Goal: Information Seeking & Learning: Check status

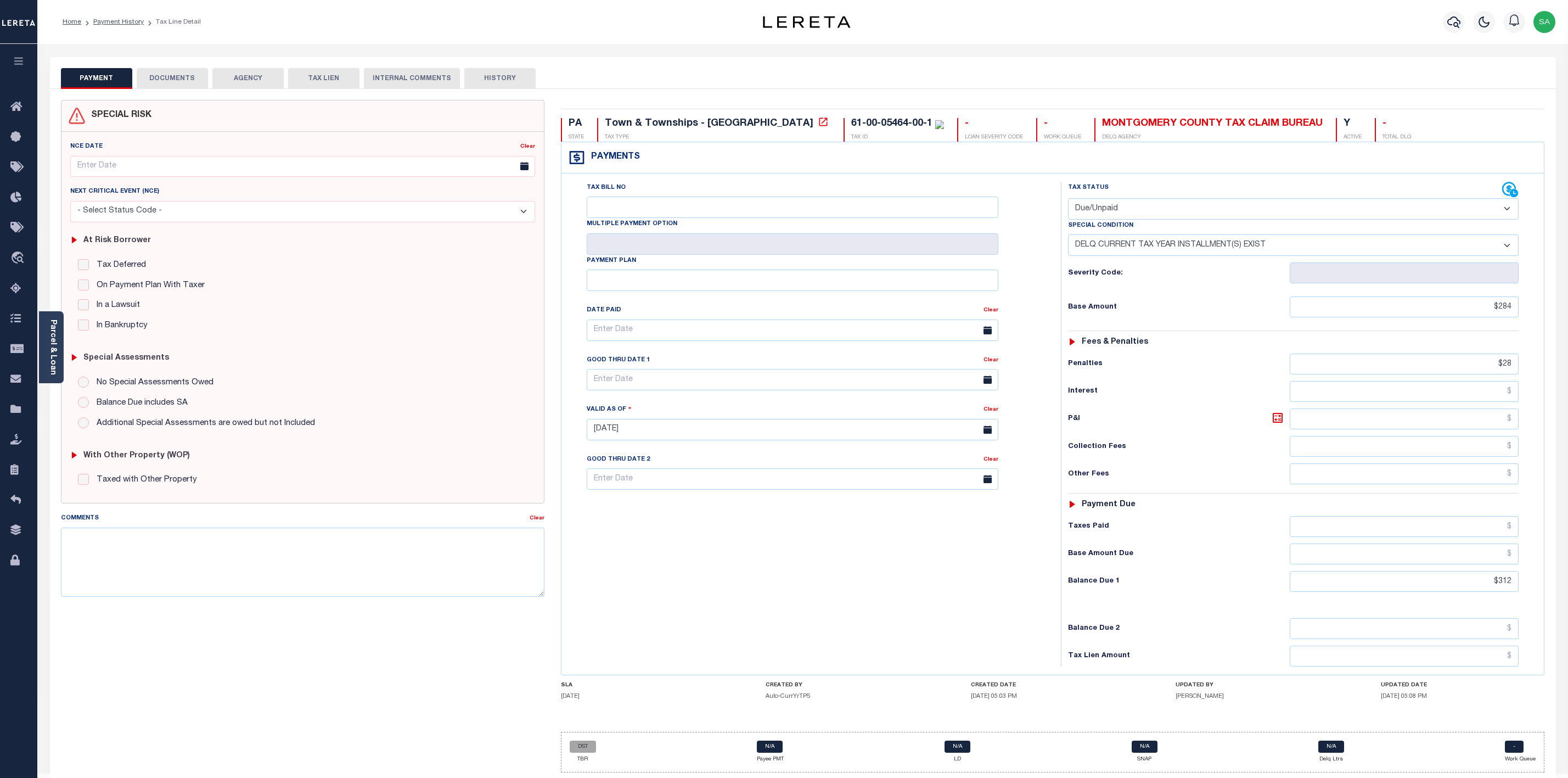
select select "DUE"
select select "17"
click at [771, 608] on div "Tax Bill No Multiple Payment Option Payment Plan Clear" at bounding box center [809, 424] width 489 height 485
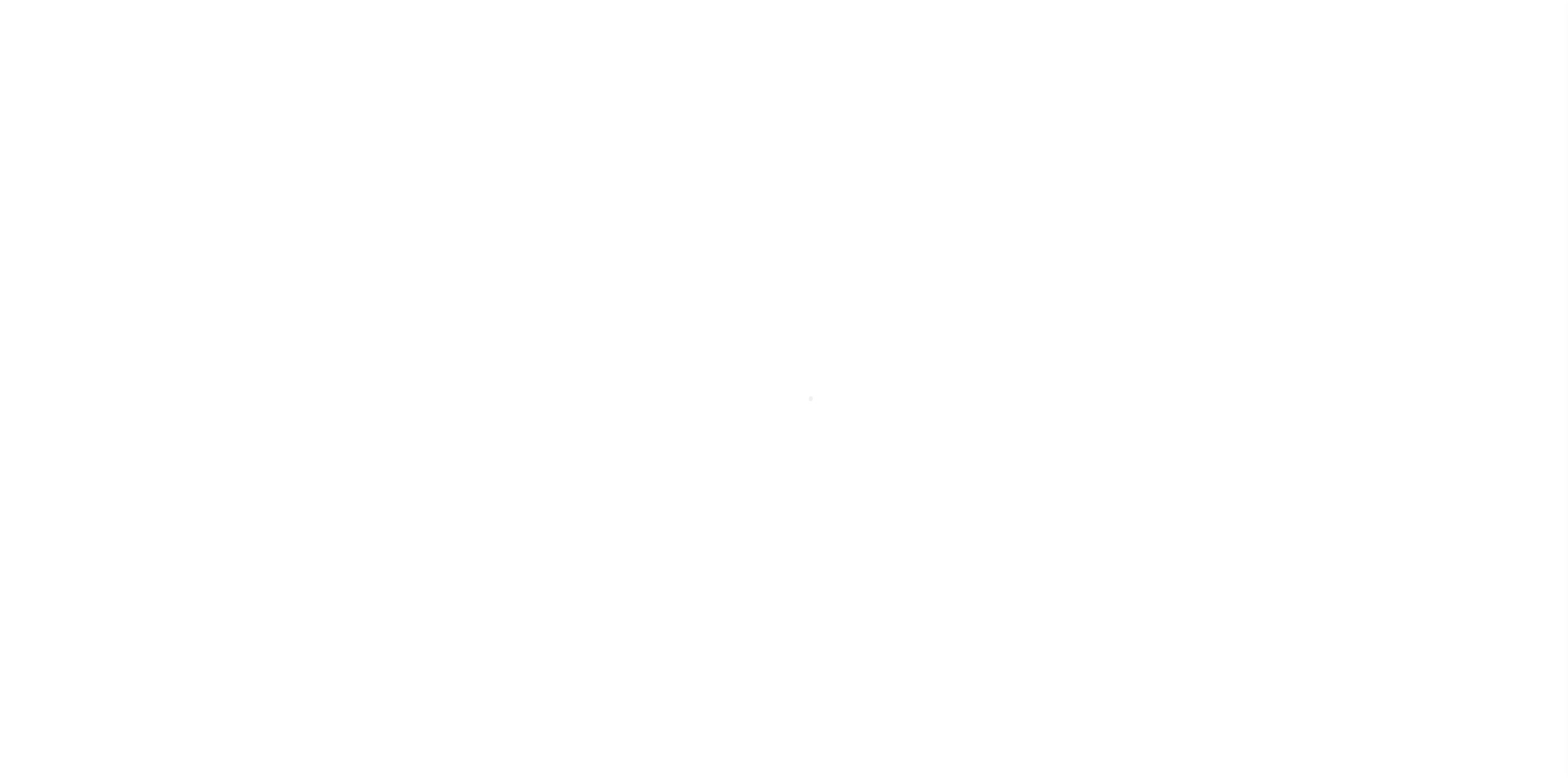
select select "DUE"
select select "17"
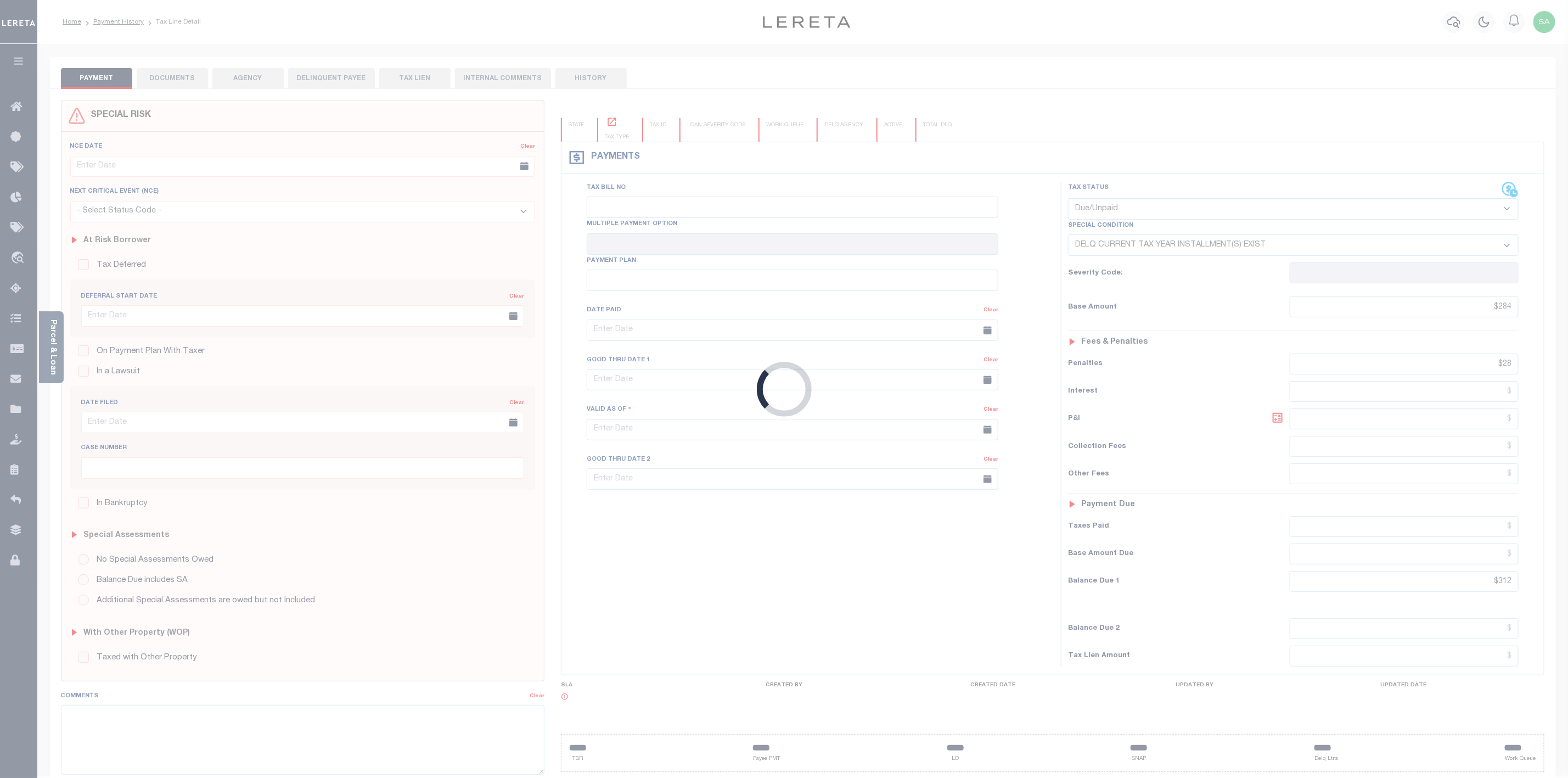
checkbox input "false"
type input "[DATE]"
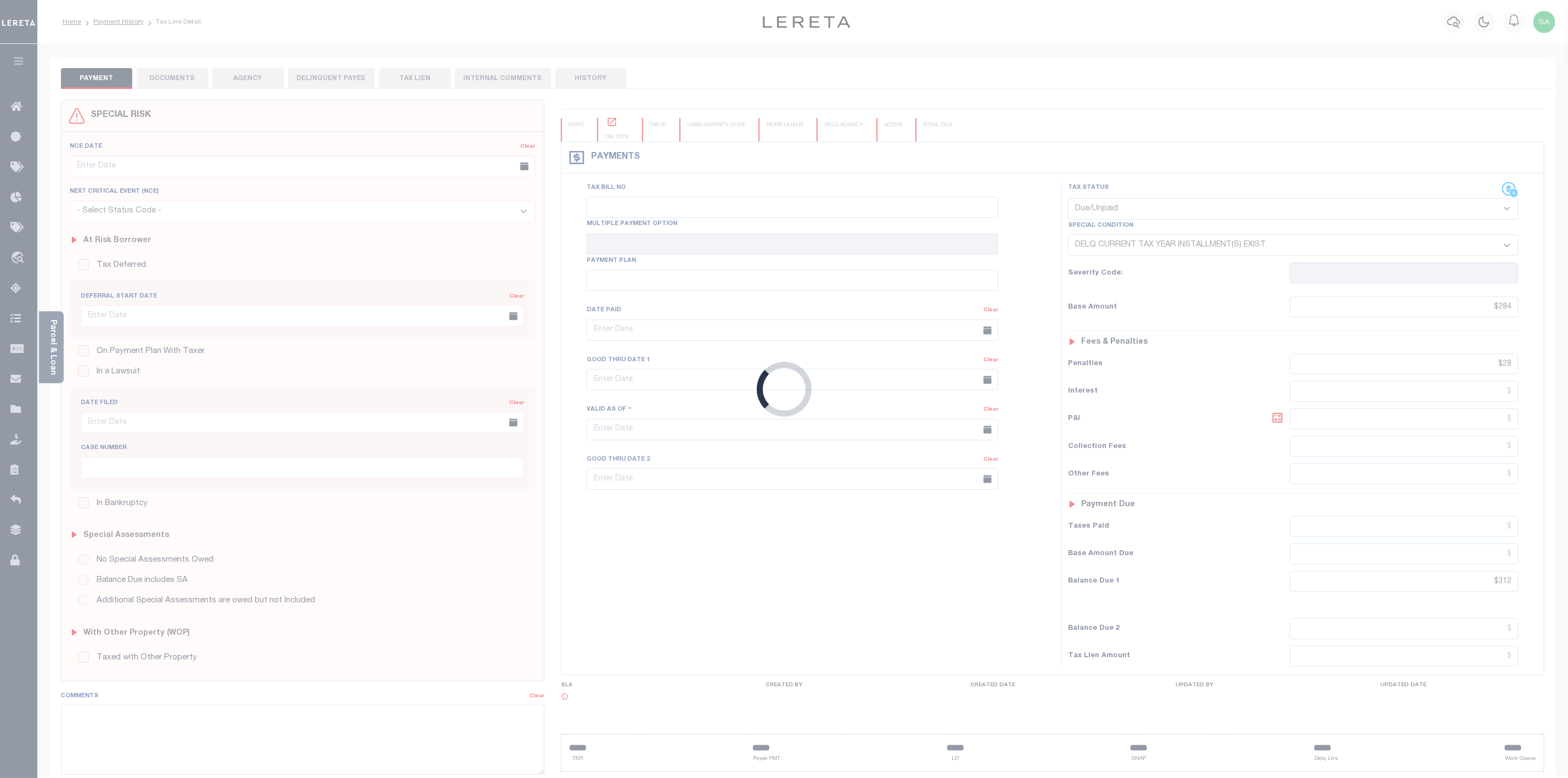
type input "$284"
type input "$28"
type input "$312"
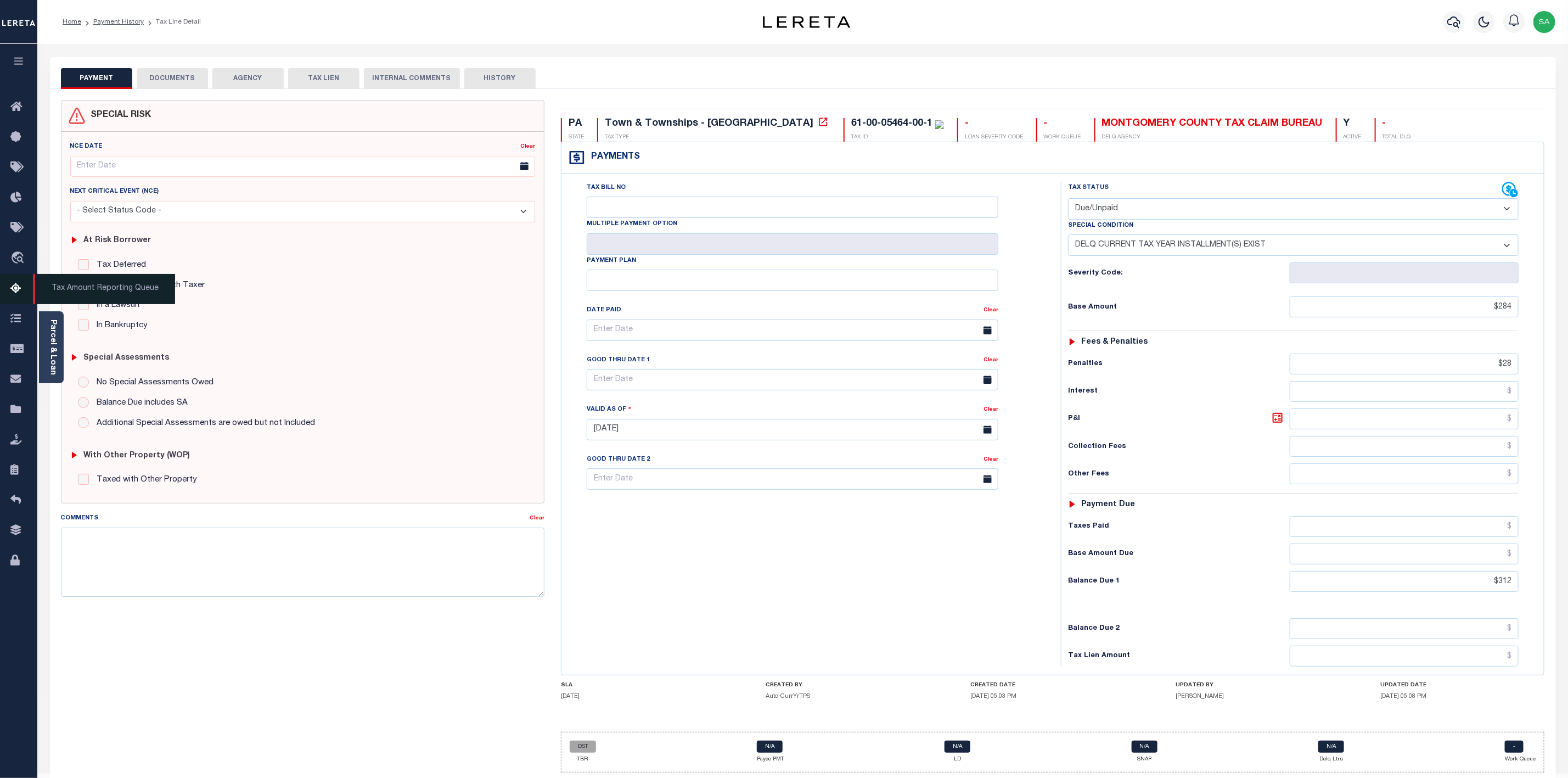
click at [72, 292] on span "Tax Amount Reporting Queue" at bounding box center [104, 289] width 142 height 31
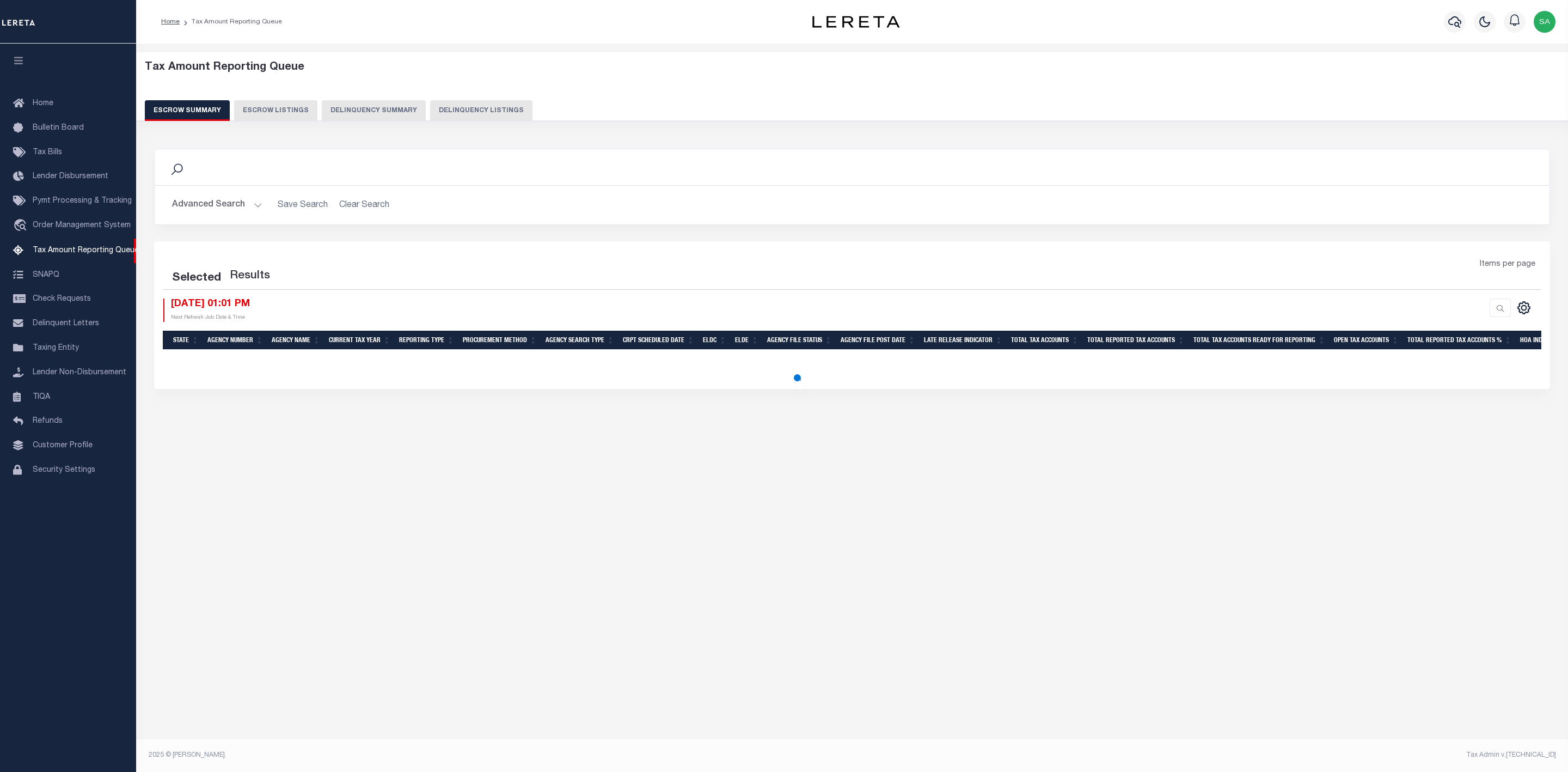
select select "100"
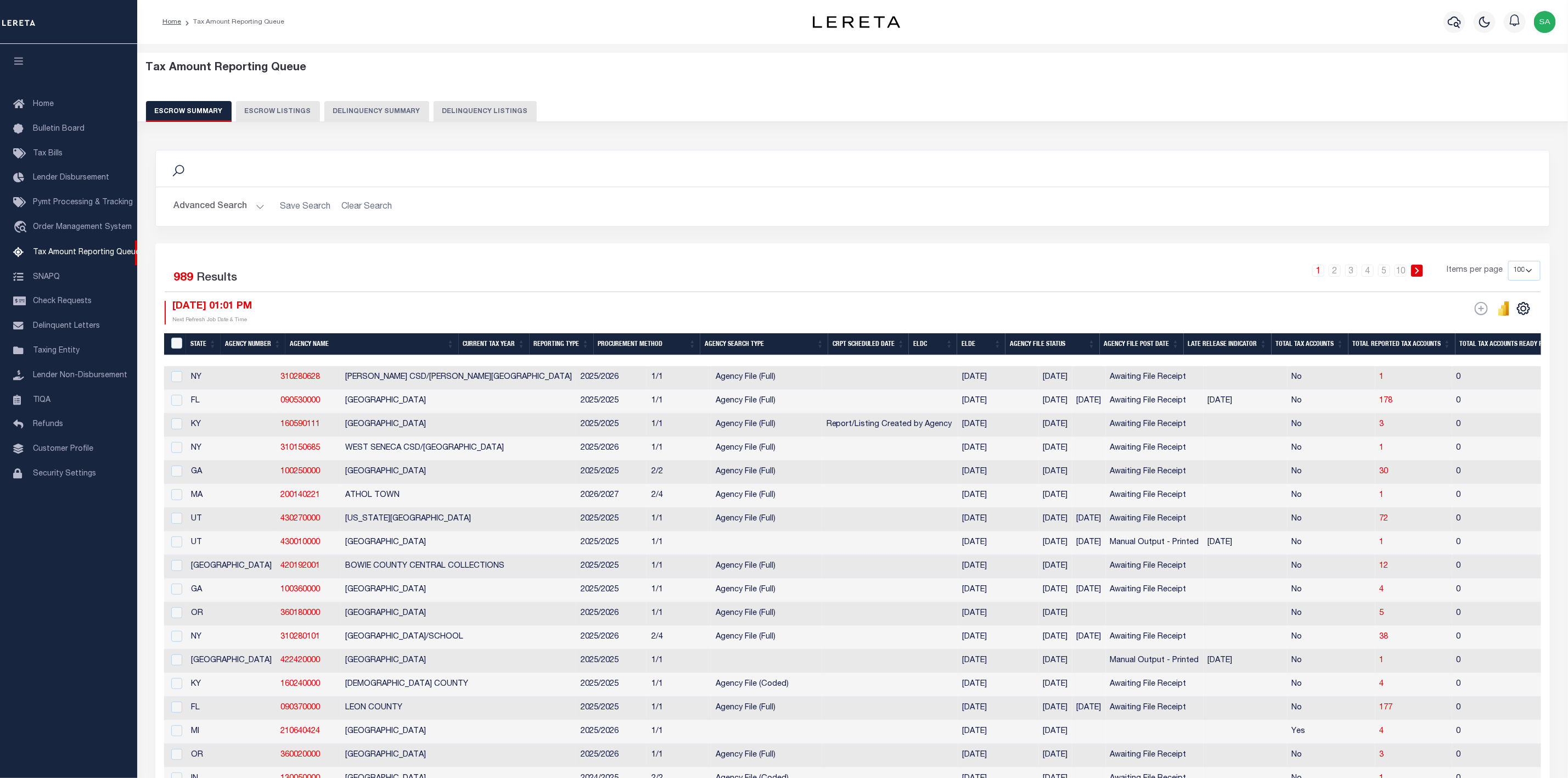
click at [244, 201] on button "Advanced Search" at bounding box center [219, 206] width 91 height 21
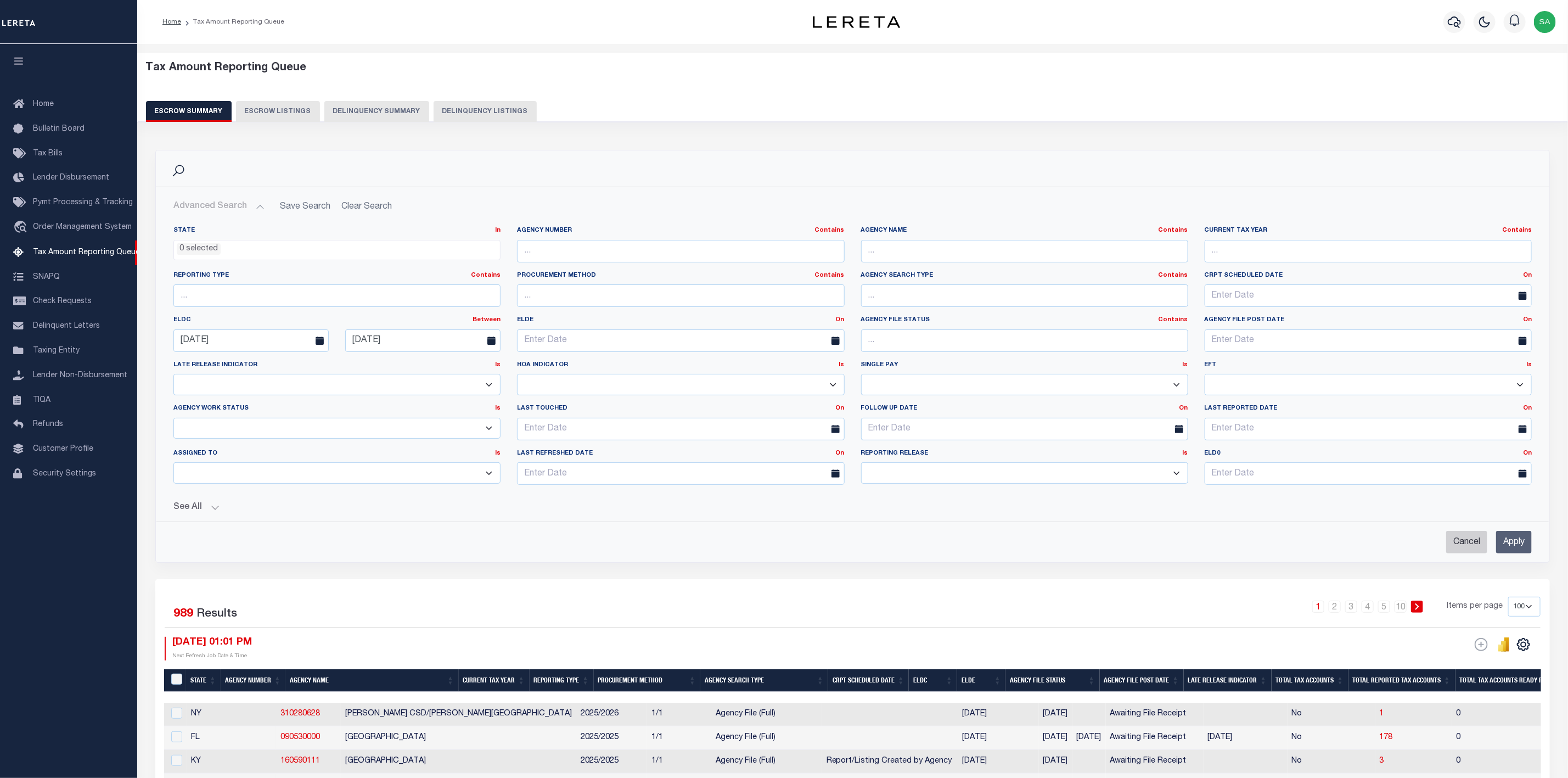
click at [1471, 550] on input "Cancel" at bounding box center [1467, 542] width 41 height 22
checkbox input "true"
select select
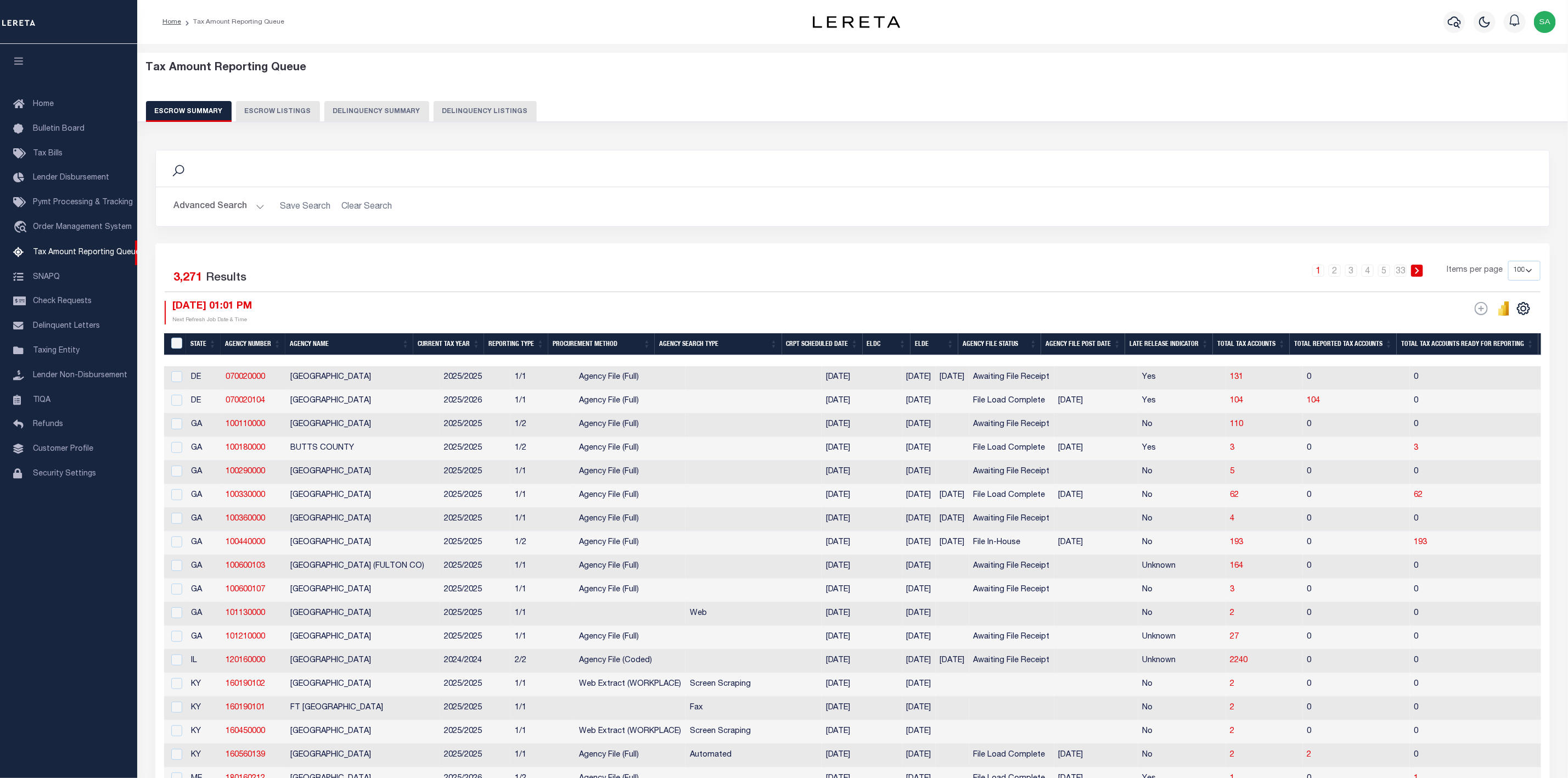
click at [236, 203] on button "Advanced Search" at bounding box center [219, 206] width 91 height 21
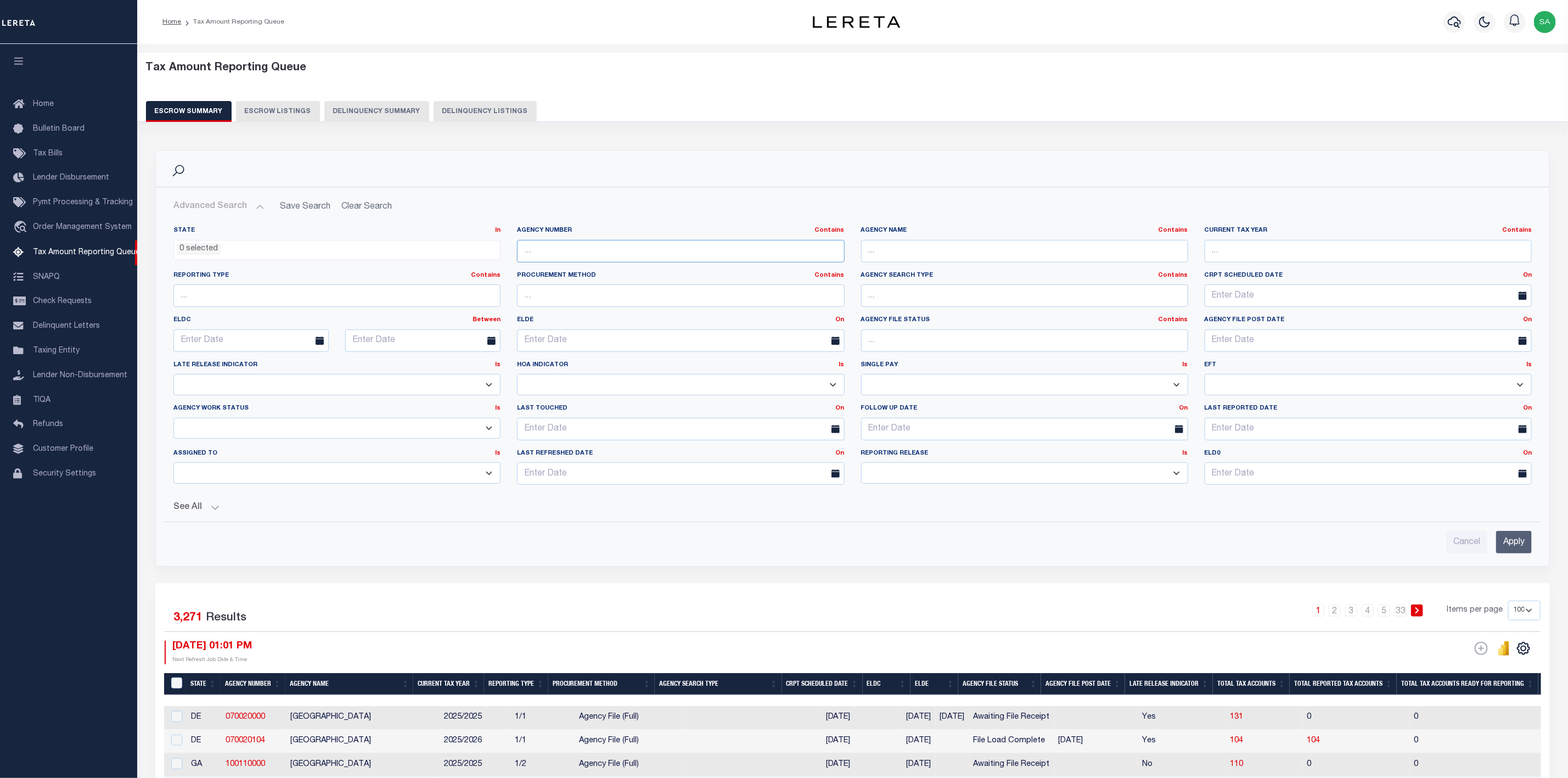
click at [724, 251] on input "text" at bounding box center [680, 251] width 327 height 22
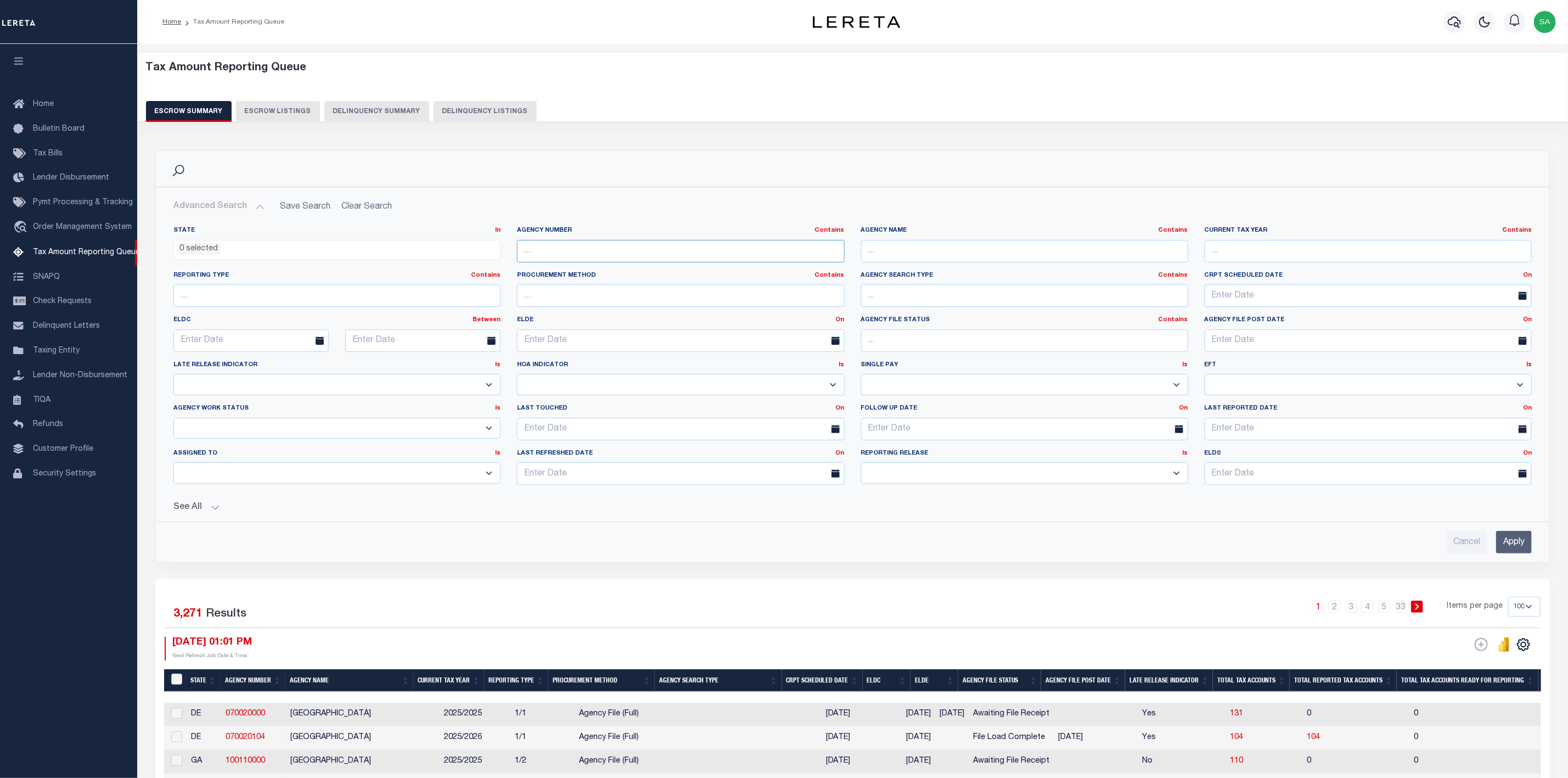
paste input "100111100"
type input "100111100"
click at [1526, 552] on input "Apply" at bounding box center [1514, 542] width 36 height 22
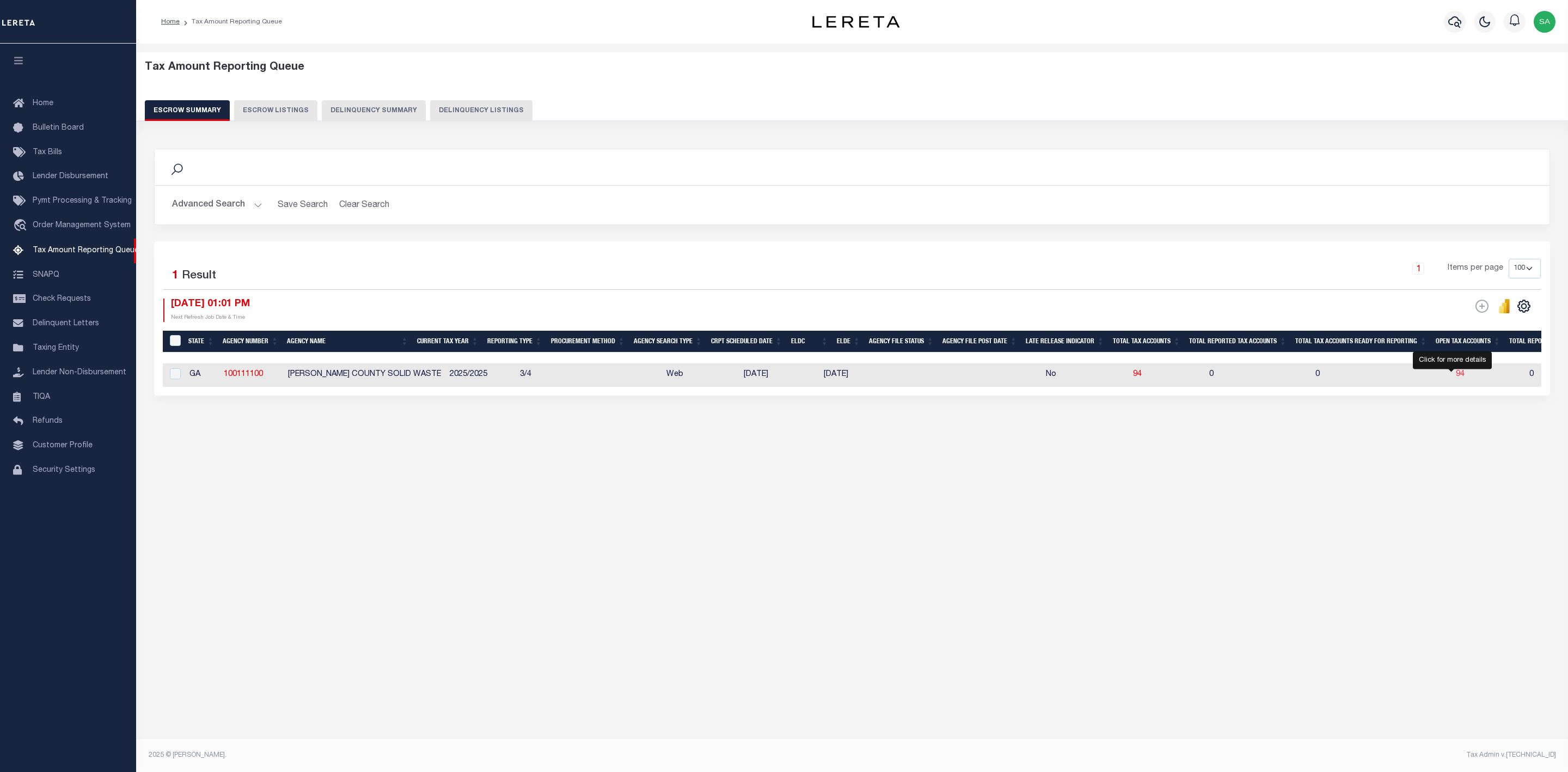
click at [1456, 375] on span "94" at bounding box center [1460, 374] width 8 height 8
select select "100"
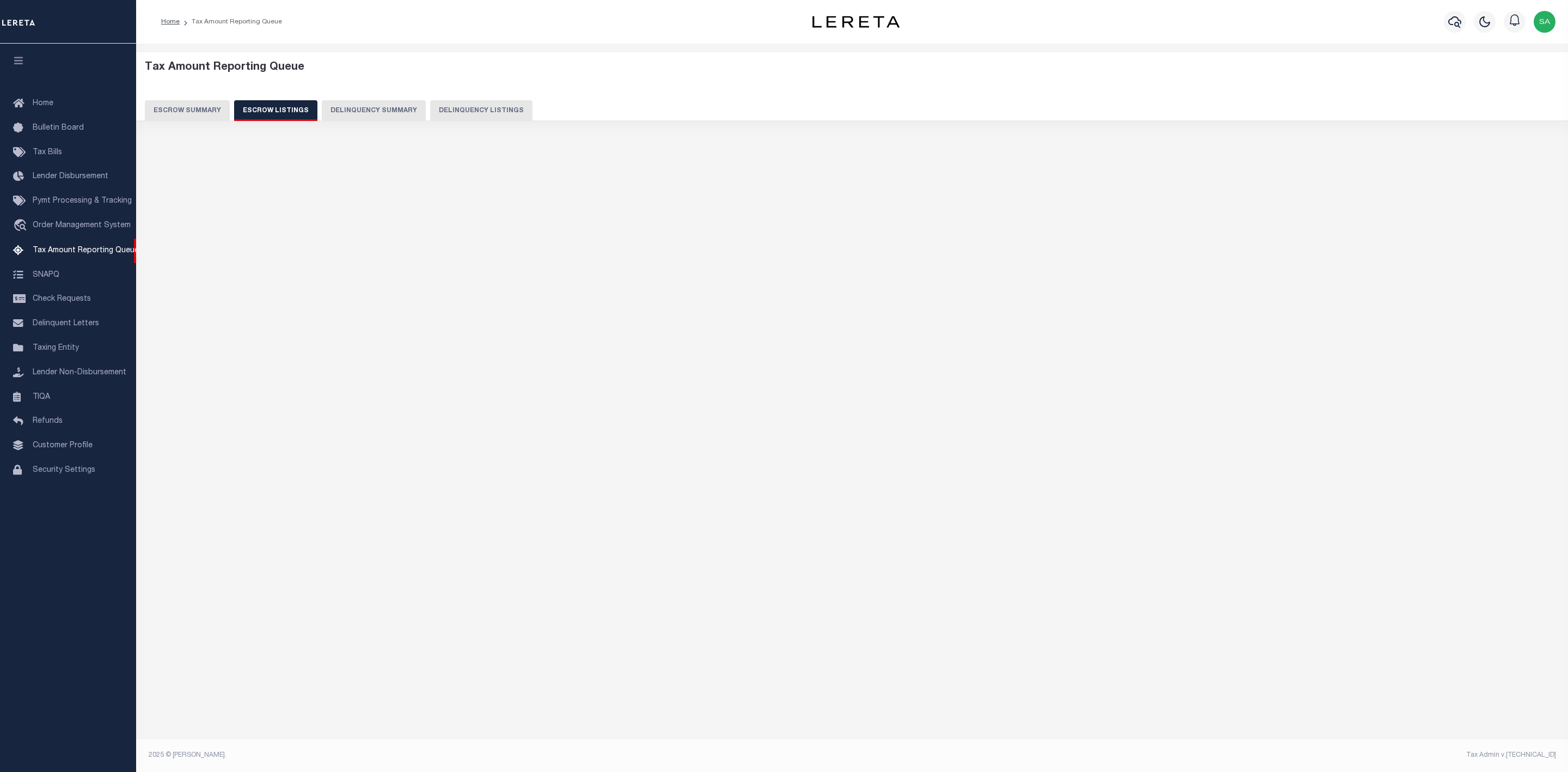
select select "100"
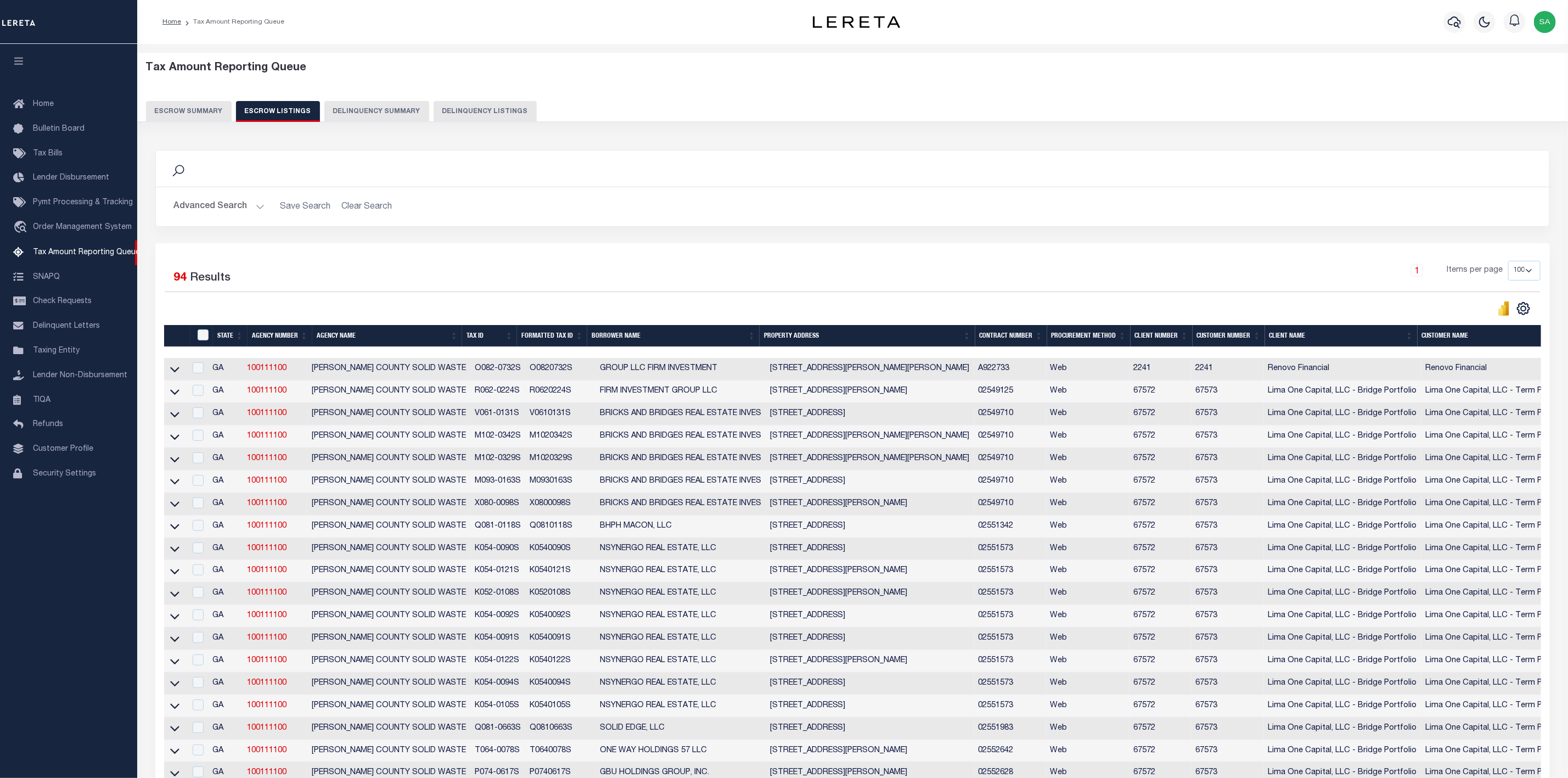
click at [486, 340] on th "Tax ID" at bounding box center [490, 336] width 55 height 22
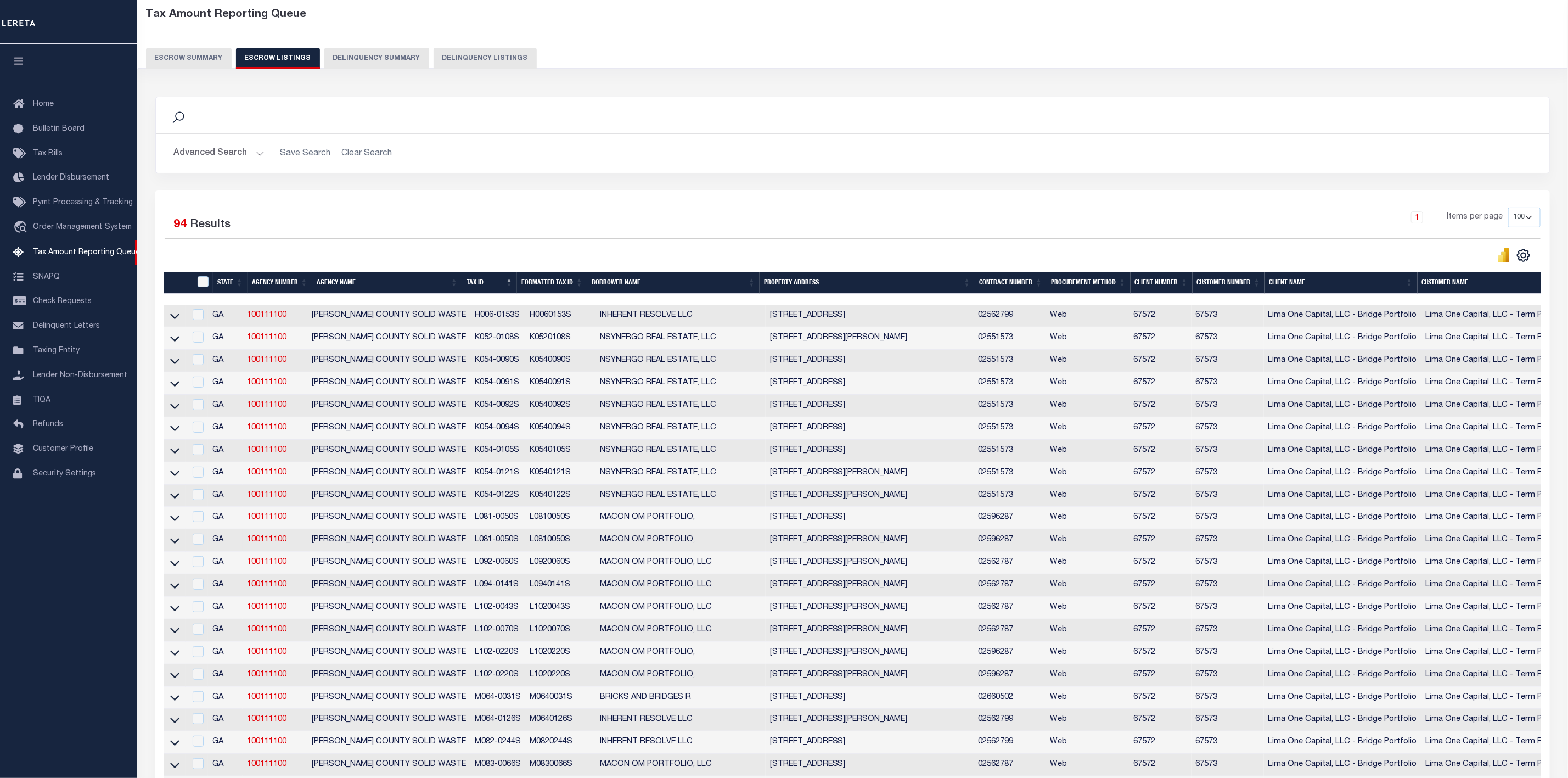
scroll to position [82, 0]
